Goal: Information Seeking & Learning: Learn about a topic

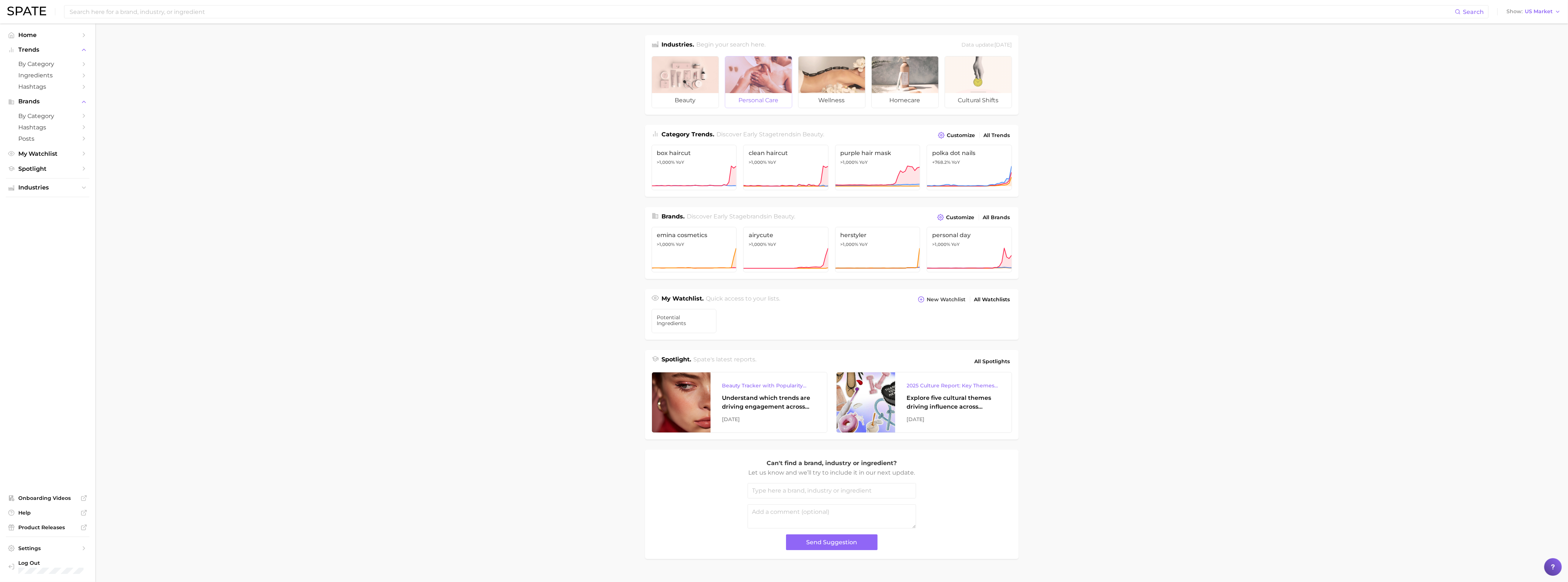
click at [767, 100] on span "personal care" at bounding box center [758, 100] width 66 height 14
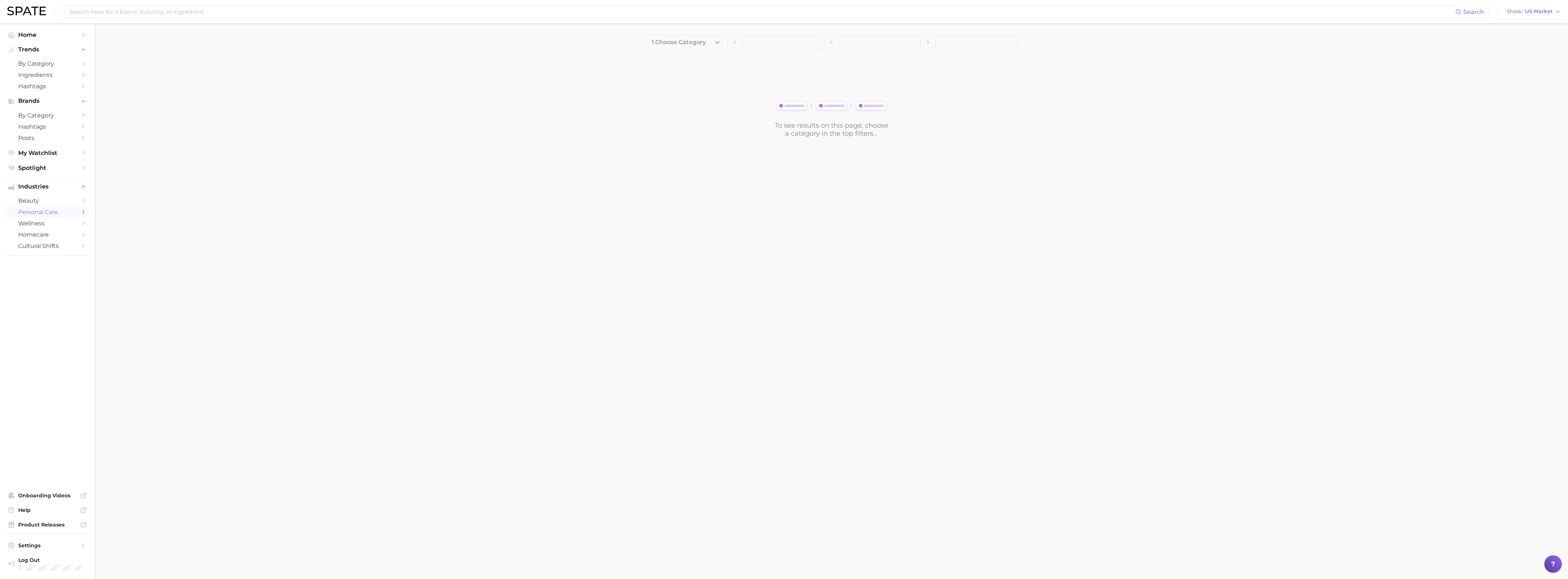
click at [715, 45] on icon "button" at bounding box center [717, 42] width 8 height 8
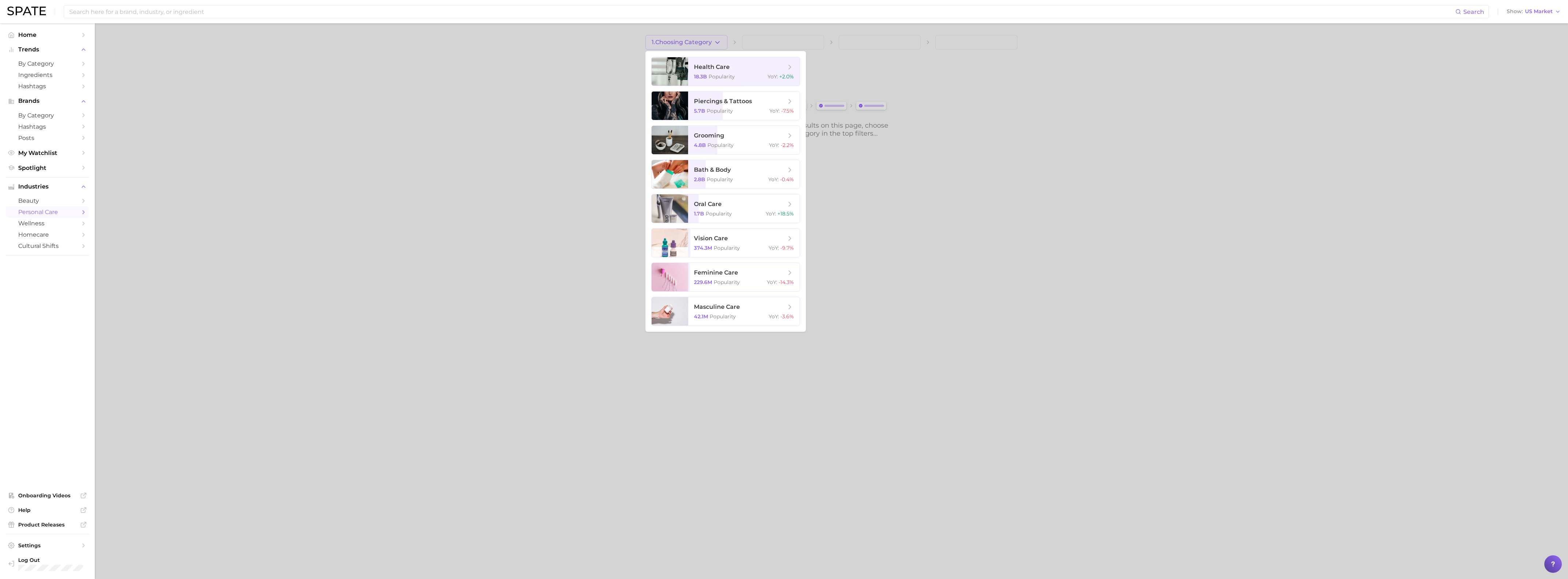
click at [419, 146] on div at bounding box center [784, 289] width 1568 height 579
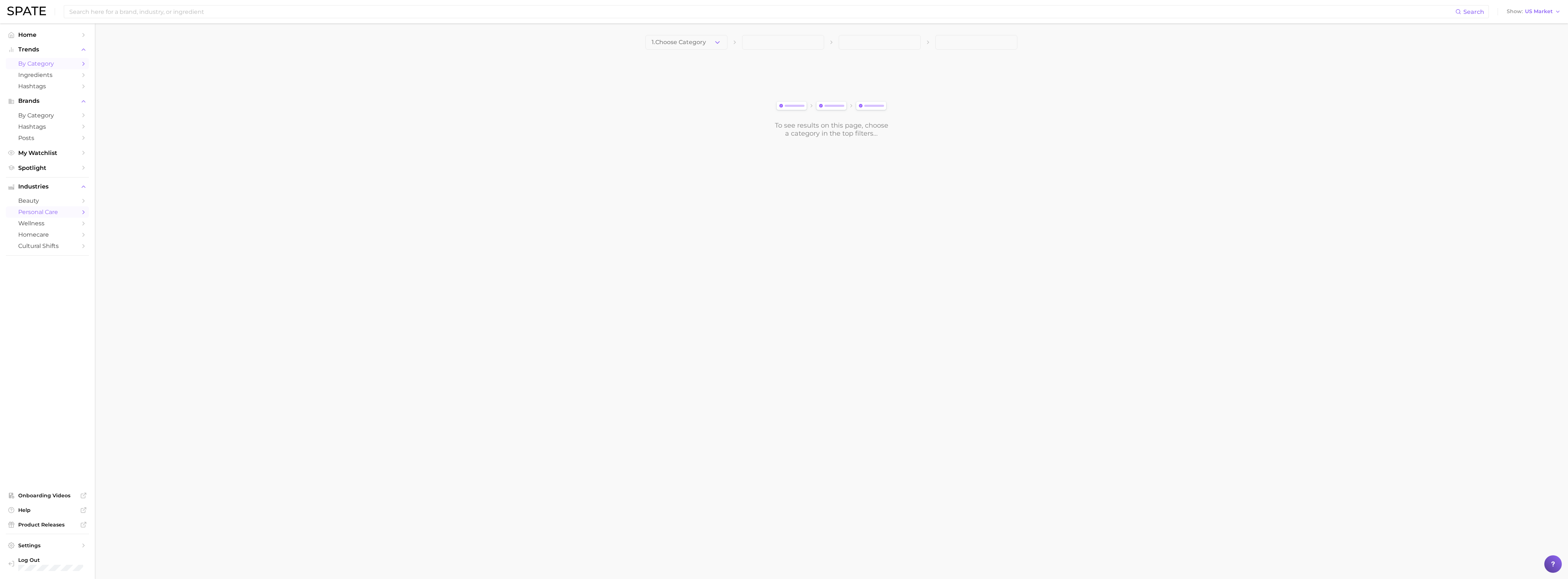
click at [53, 64] on span "by Category" at bounding box center [47, 63] width 59 height 7
click at [674, 48] on button "1. Choose Category" at bounding box center [675, 42] width 89 height 14
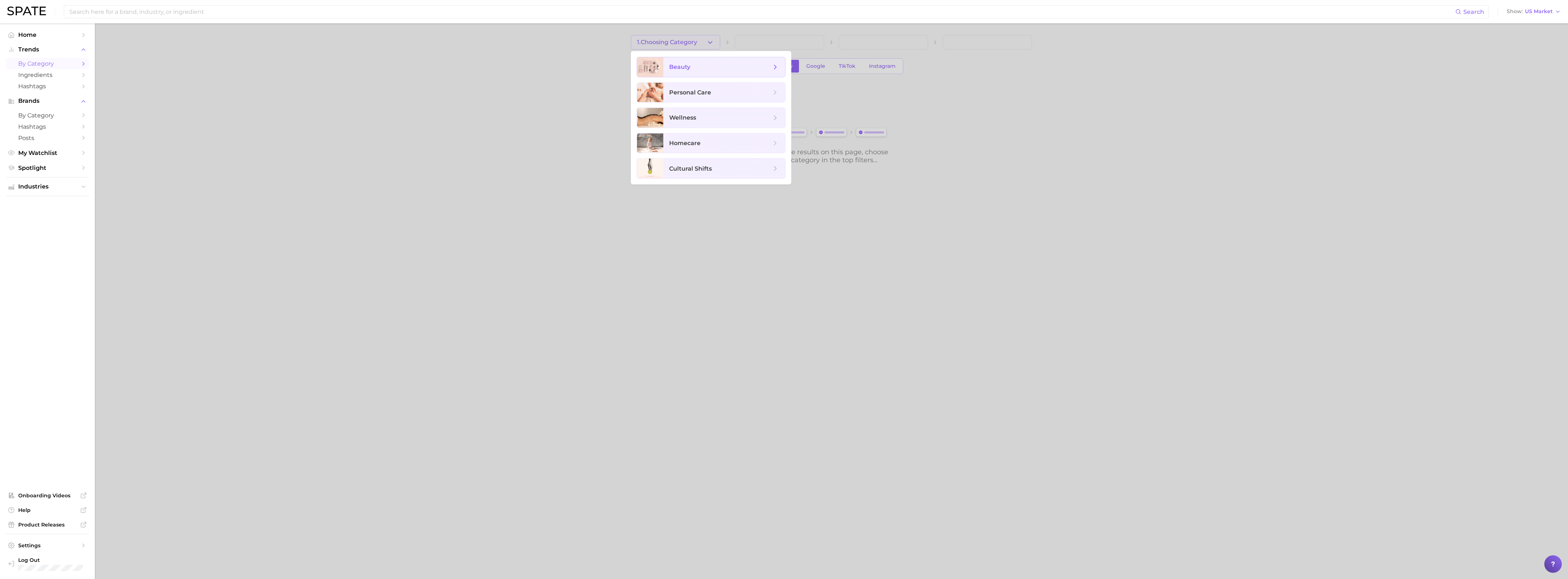
click at [670, 71] on span "beauty" at bounding box center [724, 67] width 122 height 20
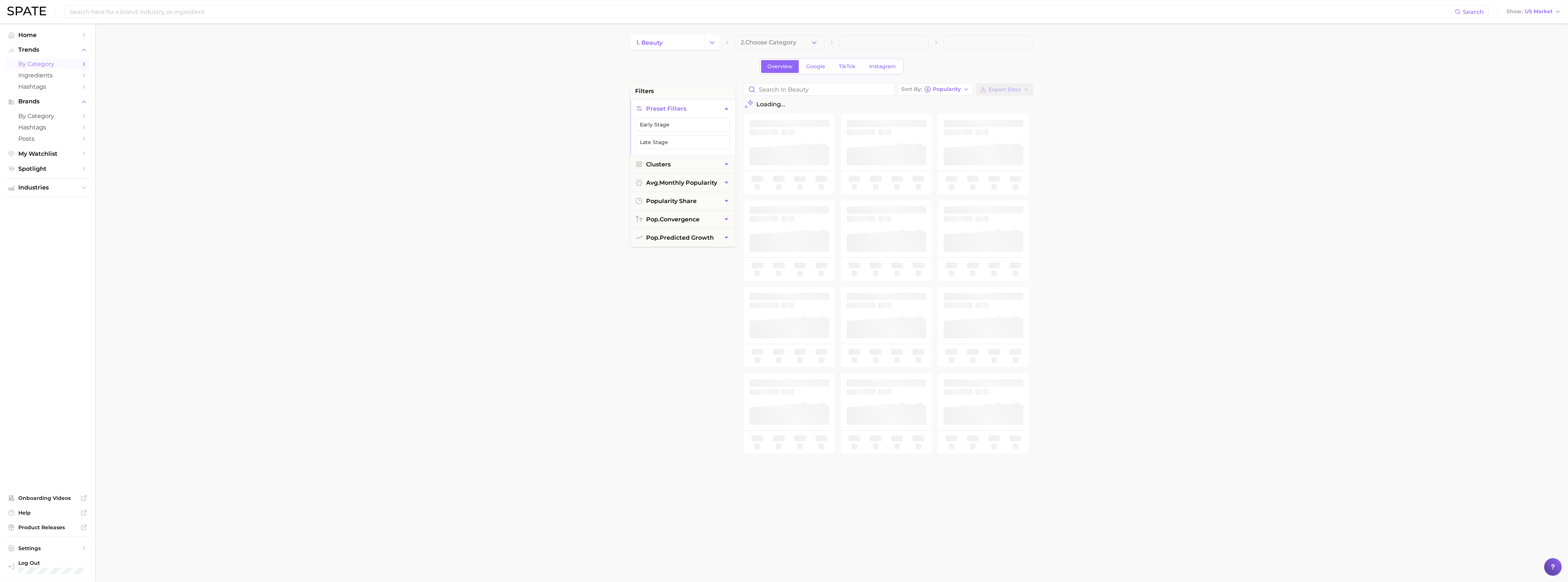
click at [686, 37] on link "1. beauty" at bounding box center [667, 42] width 74 height 14
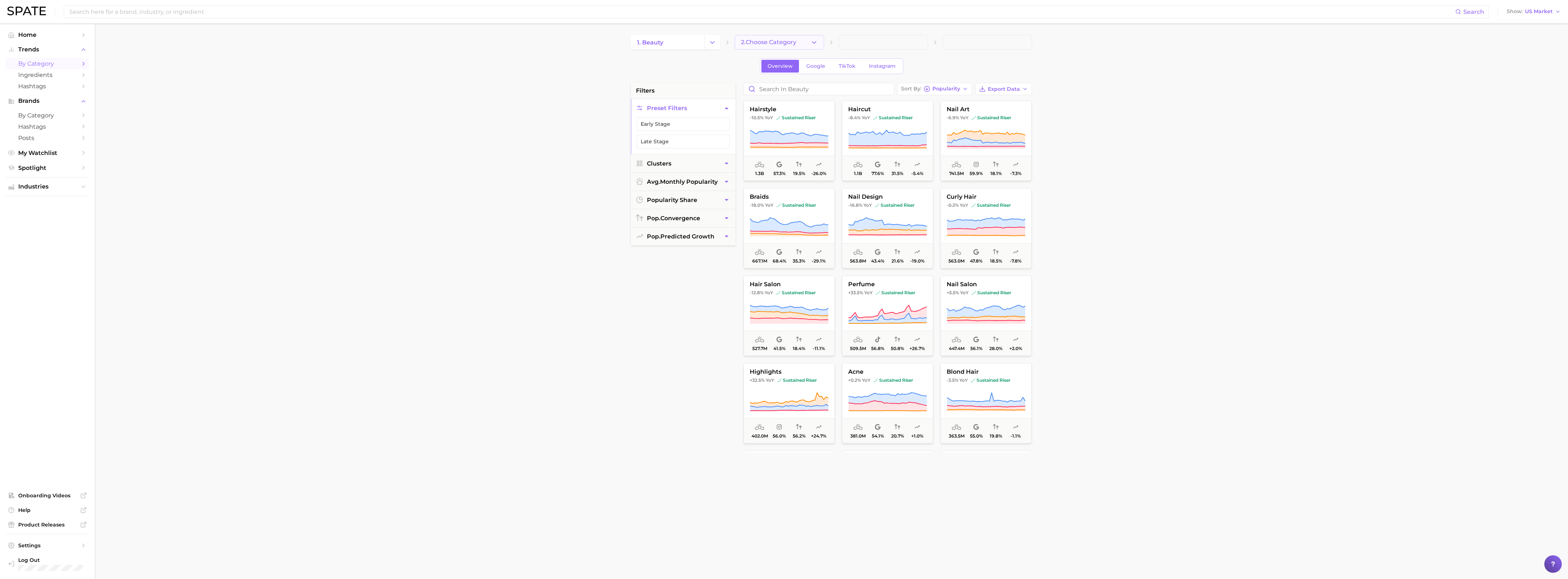
click at [799, 45] on button "2. Choose Category" at bounding box center [779, 42] width 89 height 14
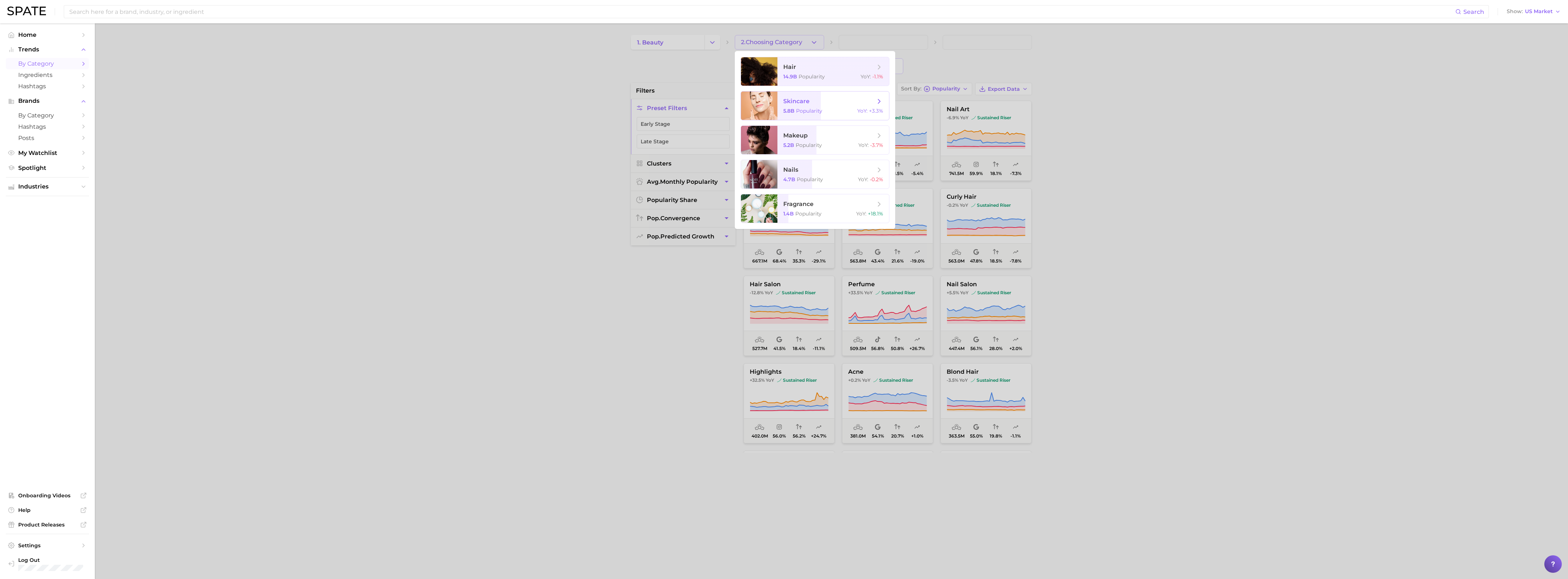
click at [849, 102] on span "skincare" at bounding box center [829, 101] width 92 height 8
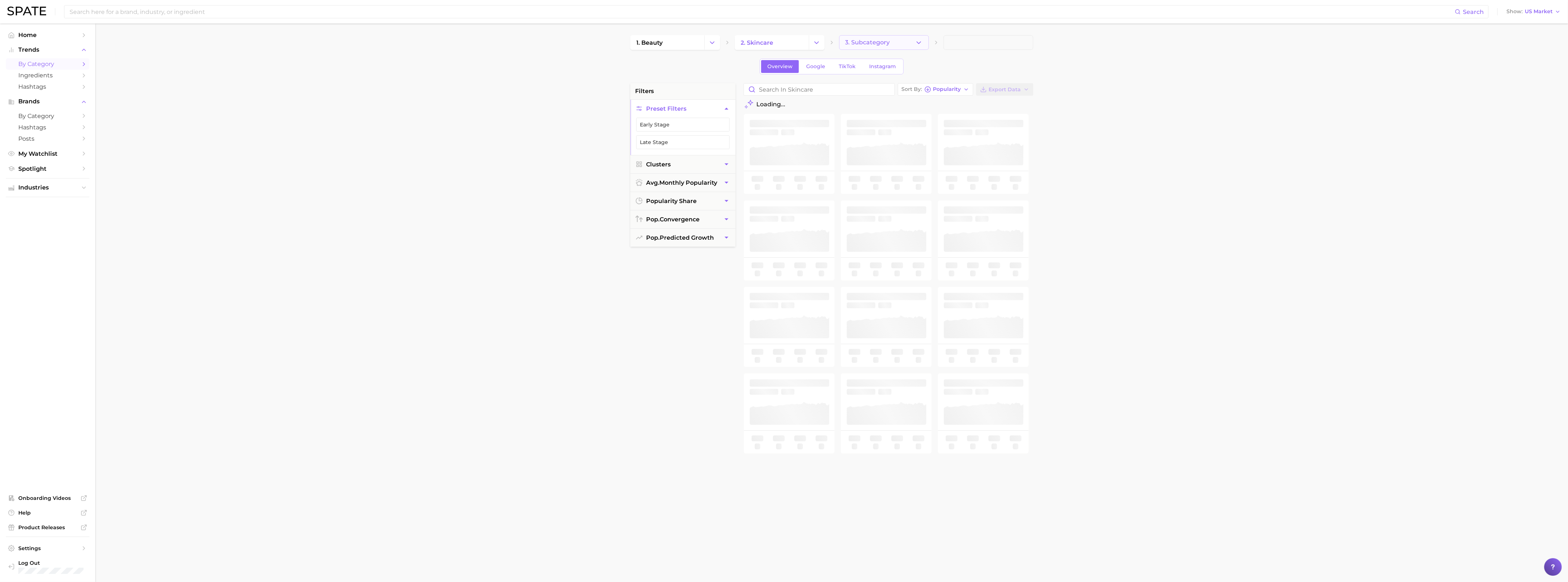
click at [924, 42] on button "3. Subcategory" at bounding box center [884, 42] width 90 height 14
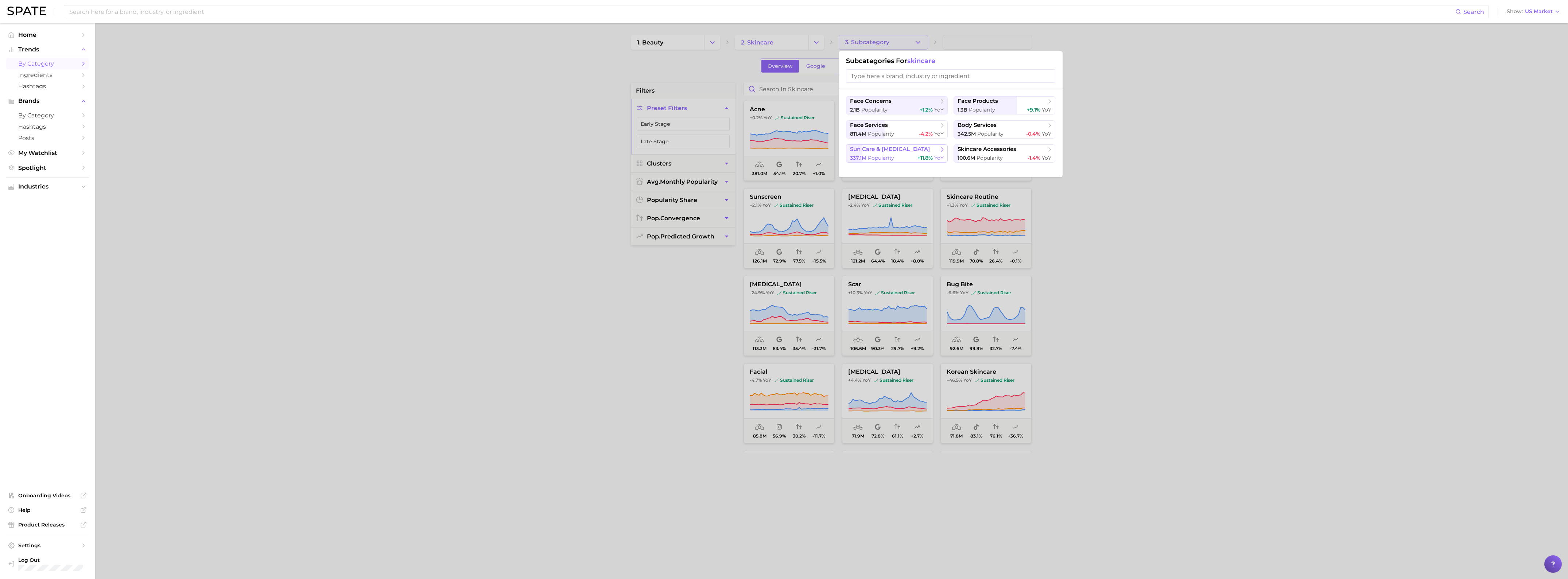
click at [915, 158] on div "337.1m Popularity +11.8% YoY" at bounding box center [897, 158] width 94 height 7
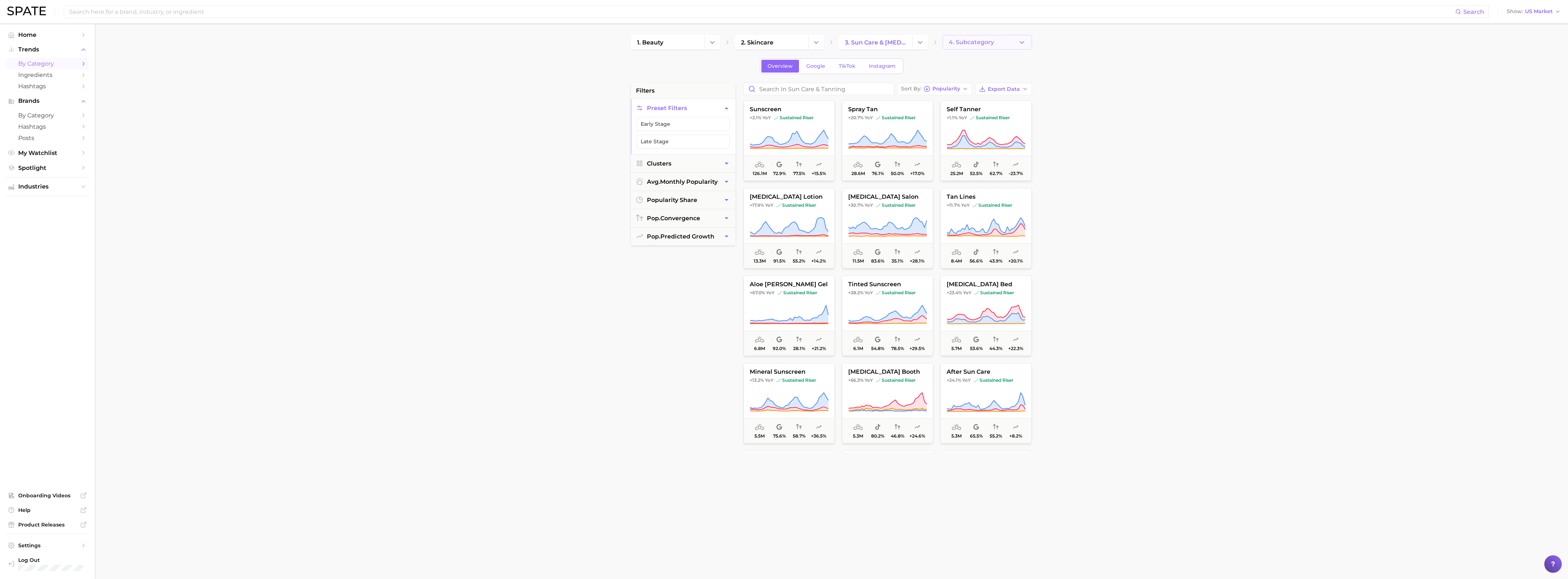
click at [988, 47] on button "4. Subcategory" at bounding box center [987, 42] width 89 height 14
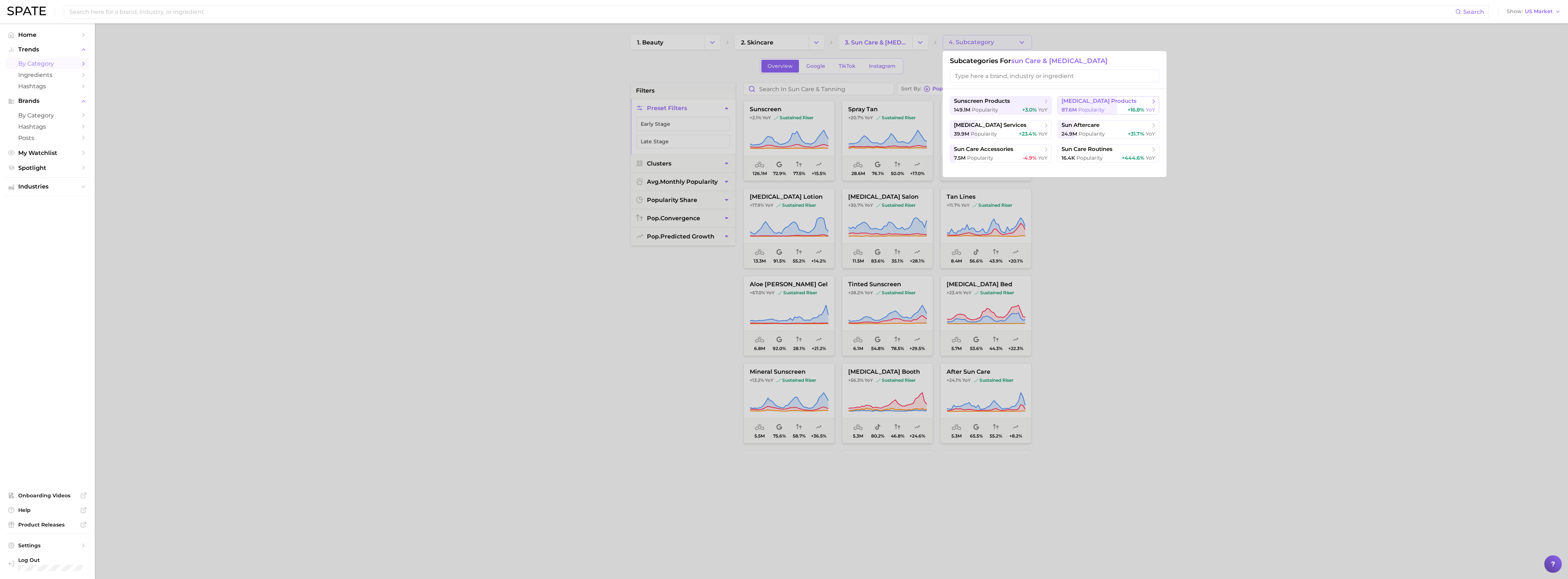
click at [1117, 107] on div "87.6m Popularity +16.8% YoY" at bounding box center [1108, 110] width 94 height 7
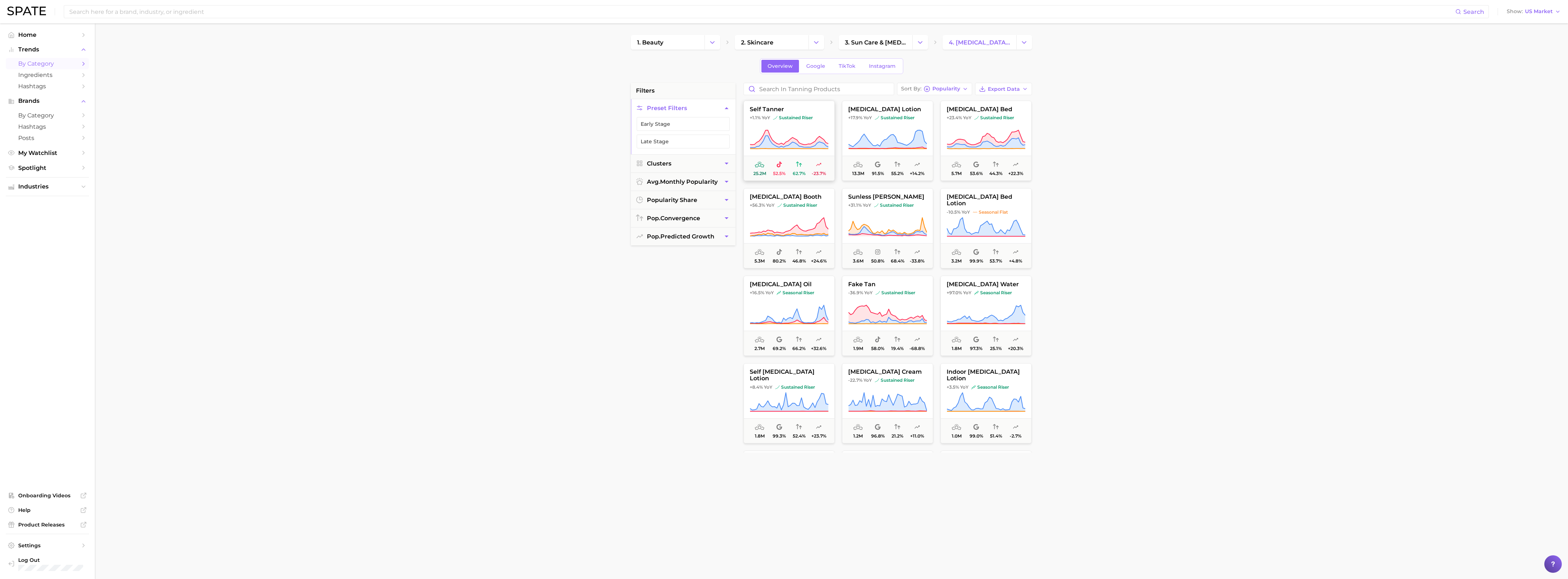
click at [790, 140] on icon at bounding box center [789, 138] width 78 height 17
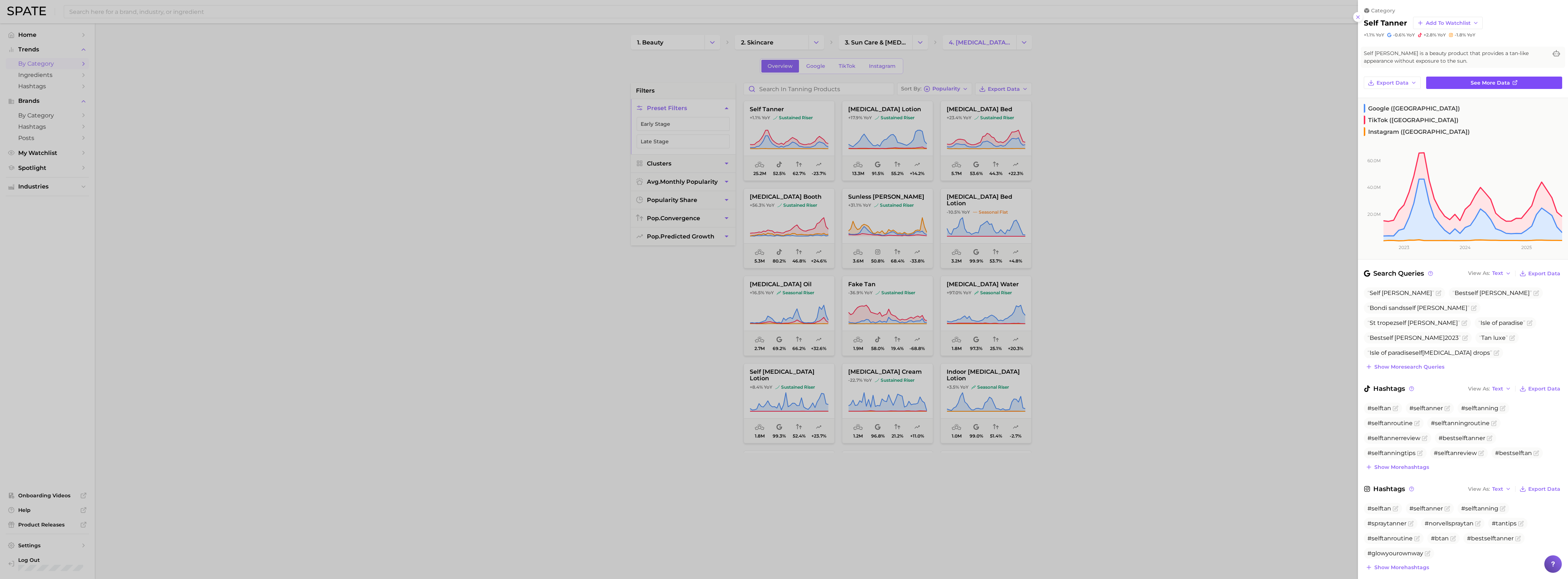
click at [1548, 88] on link "See more data" at bounding box center [1494, 83] width 136 height 13
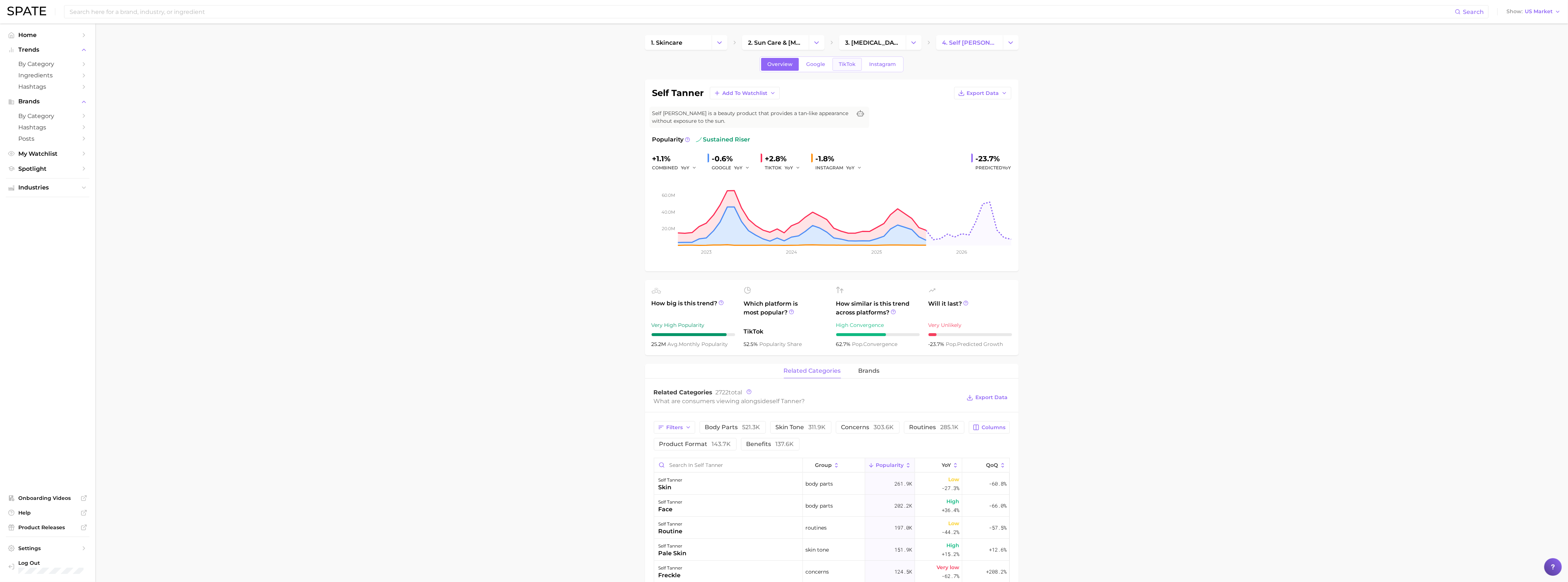
click at [839, 67] on span "TikTok" at bounding box center [847, 64] width 17 height 6
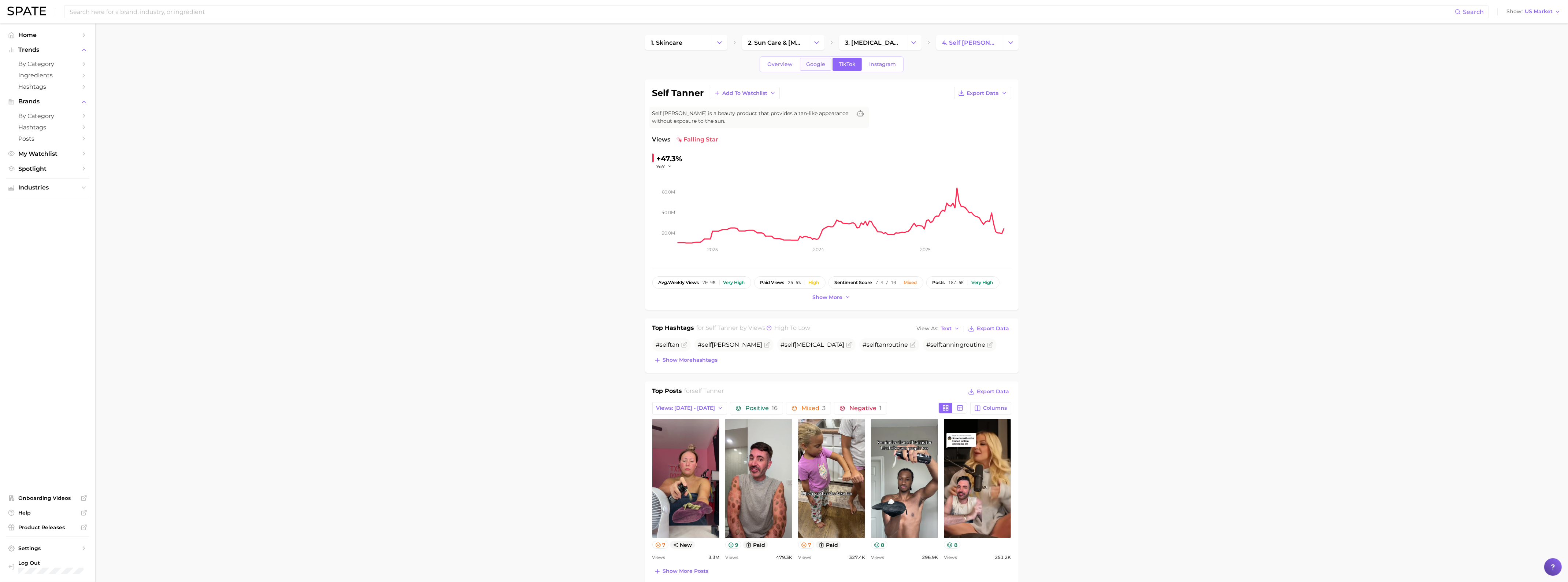
click at [816, 70] on link "Google" at bounding box center [816, 64] width 32 height 13
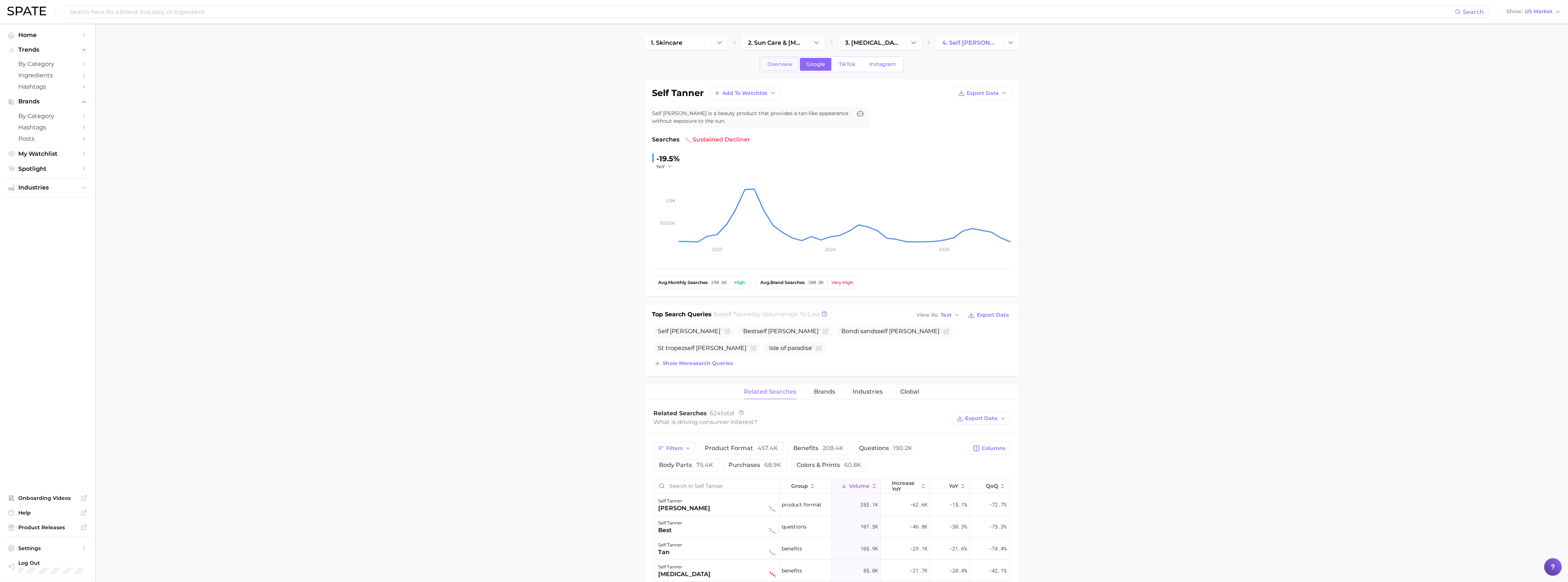
click at [798, 67] on link "Overview" at bounding box center [780, 64] width 38 height 13
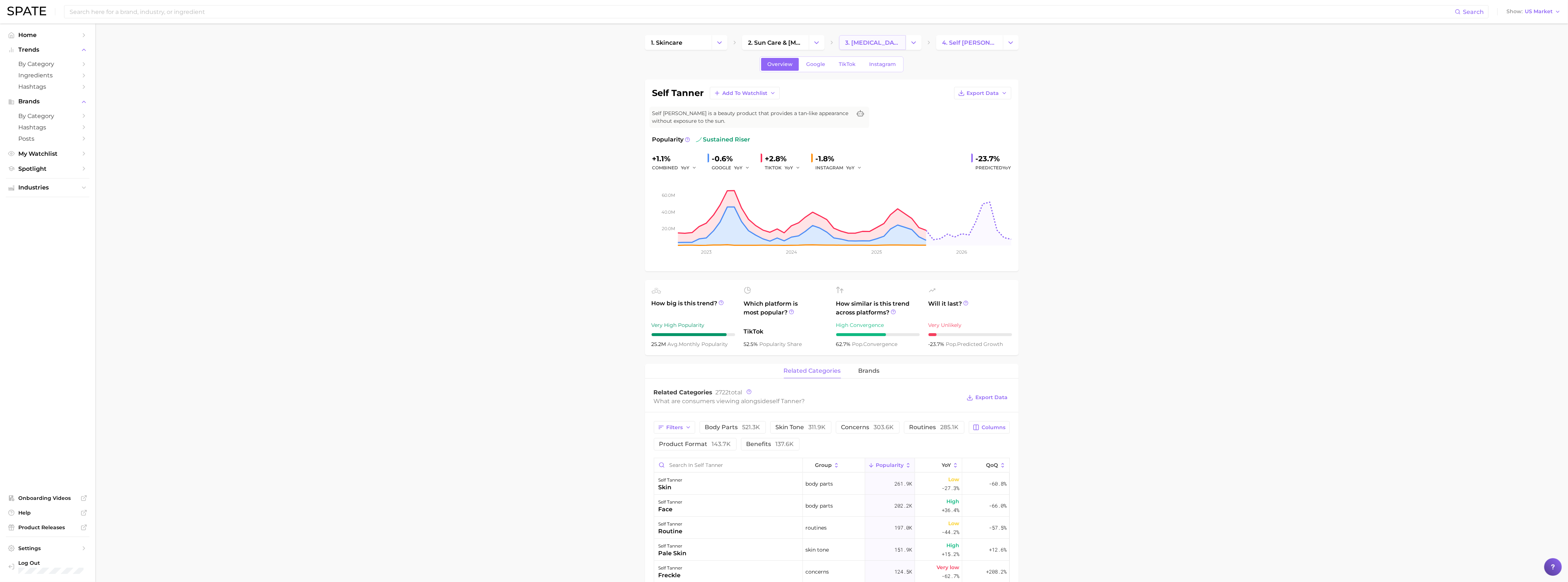
click at [898, 41] on span "3. [MEDICAL_DATA] products" at bounding box center [872, 42] width 54 height 7
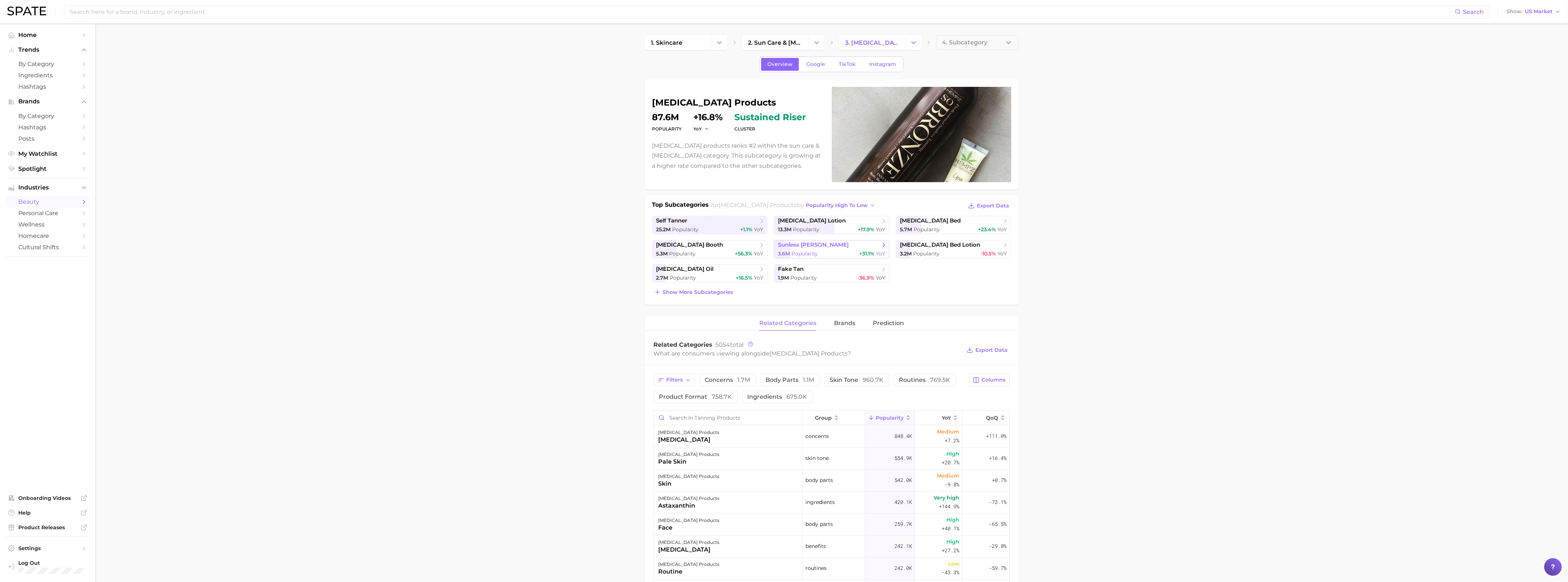
click at [826, 254] on div "3.6m Popularity +31.1% YoY" at bounding box center [832, 254] width 107 height 7
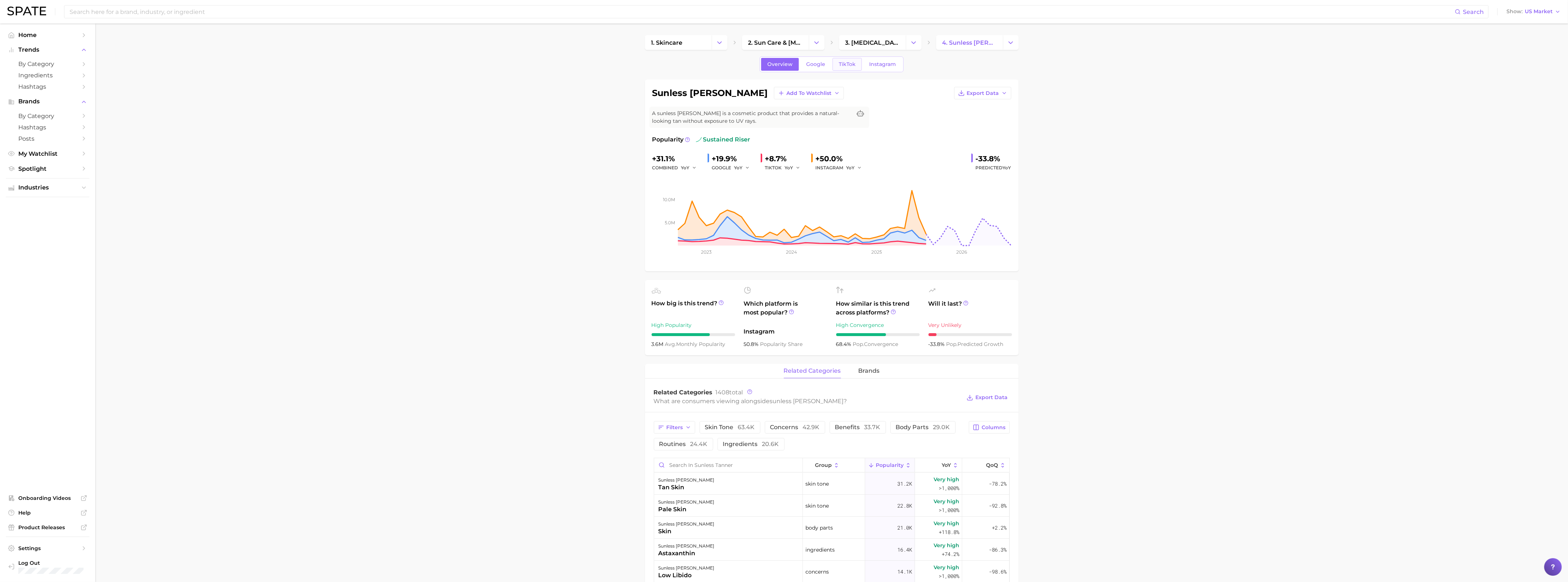
click at [848, 63] on span "TikTok" at bounding box center [847, 64] width 17 height 6
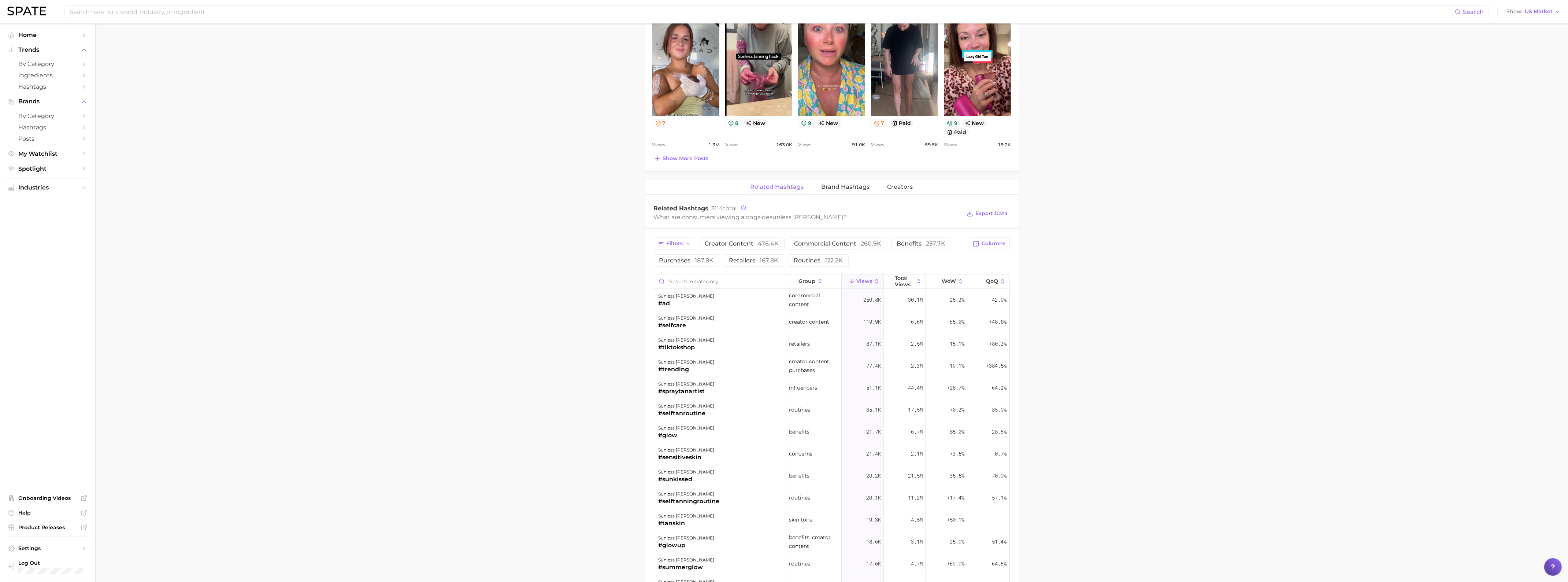
scroll to position [412, 0]
click at [755, 248] on button "creator content 476.4k" at bounding box center [742, 243] width 85 height 13
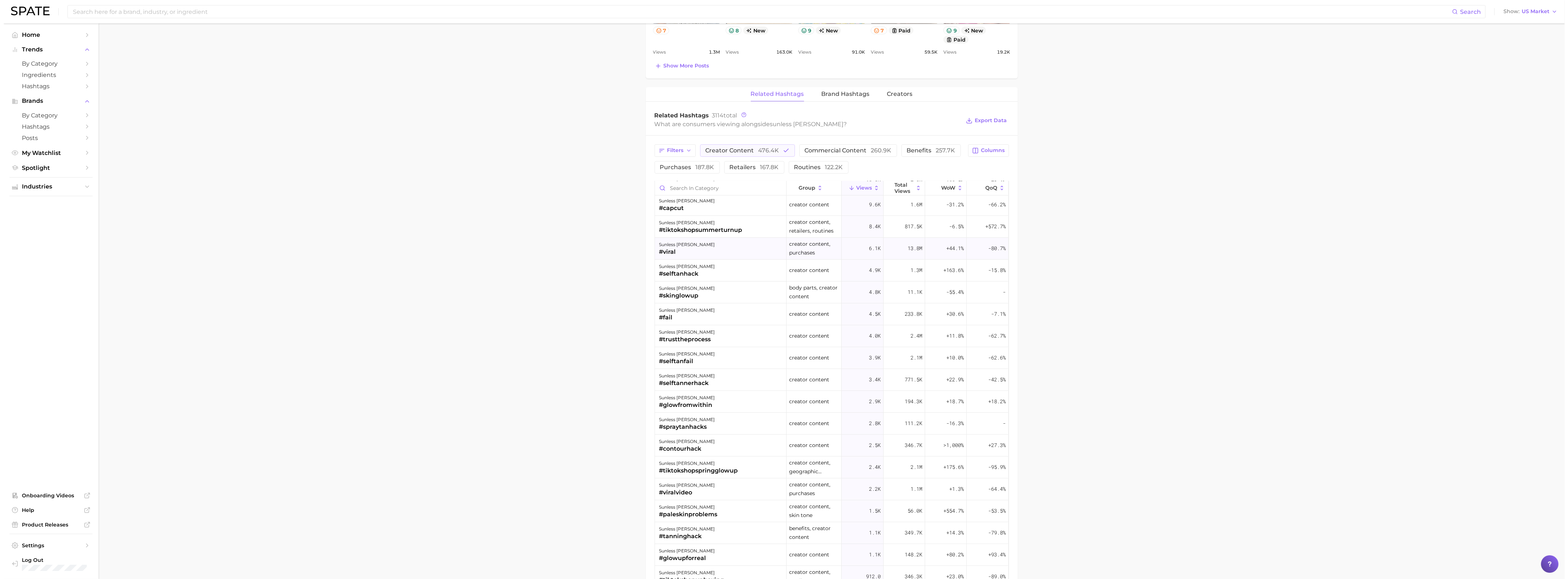
scroll to position [182, 0]
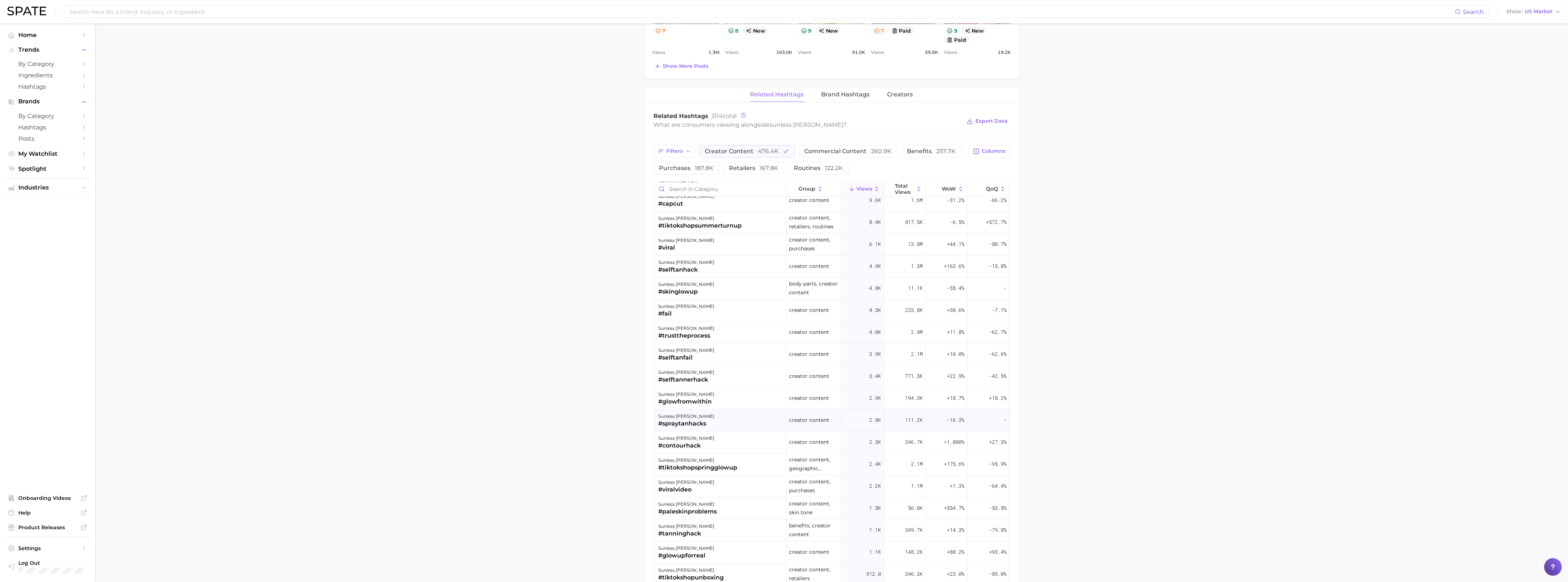
click at [740, 422] on div "sunless [PERSON_NAME] #spraytanhacks" at bounding box center [720, 420] width 132 height 22
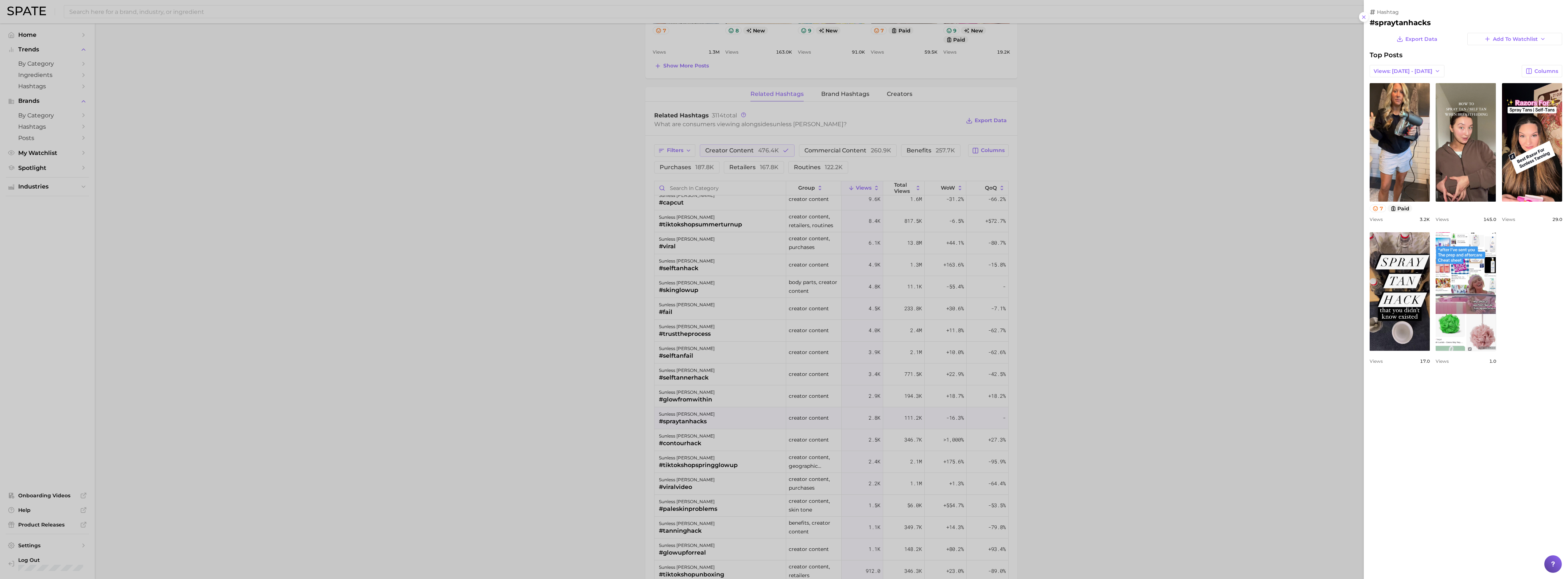
scroll to position [0, 0]
click at [672, 400] on div at bounding box center [784, 289] width 1568 height 579
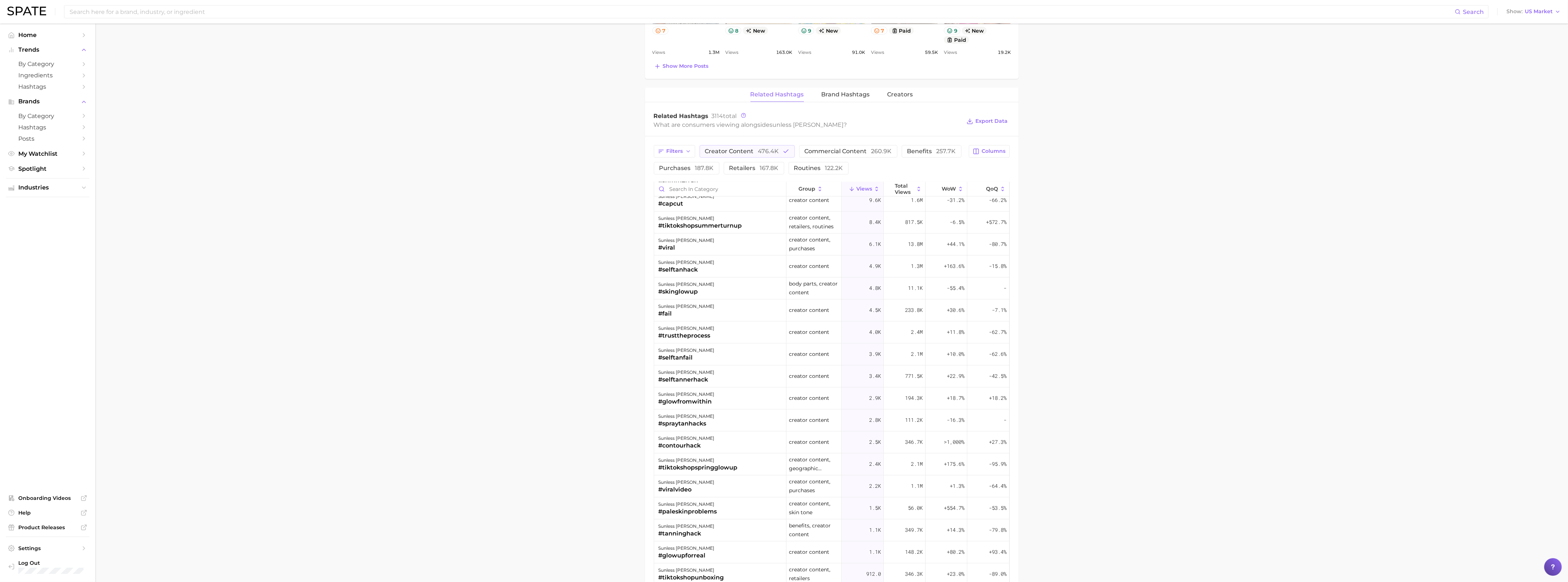
click at [675, 402] on div "#glowfromwithin" at bounding box center [687, 402] width 56 height 9
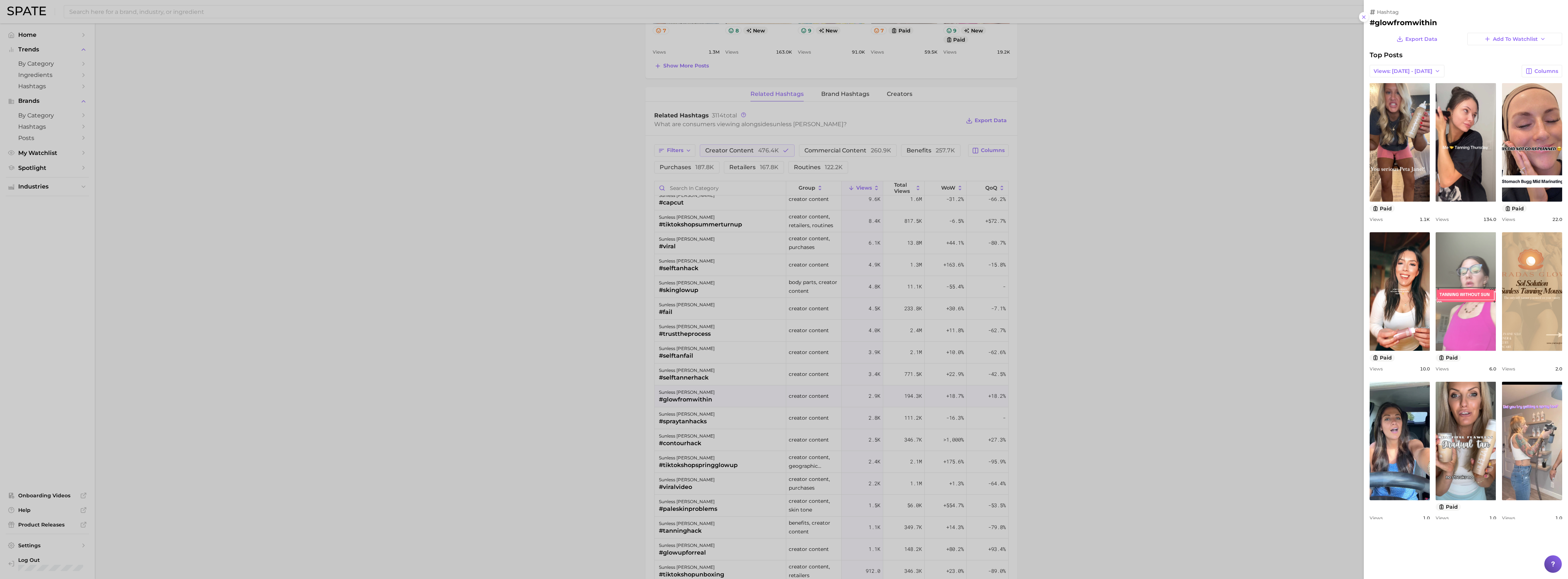
click at [1486, 295] on link "view post on TikTok" at bounding box center [1465, 291] width 60 height 119
